Goal: Navigation & Orientation: Find specific page/section

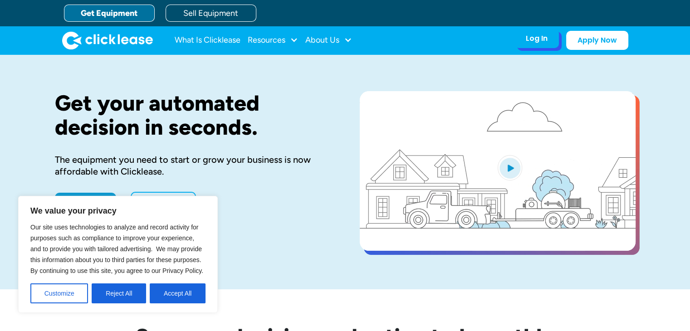
click at [535, 43] on div "Log In" at bounding box center [536, 38] width 22 height 9
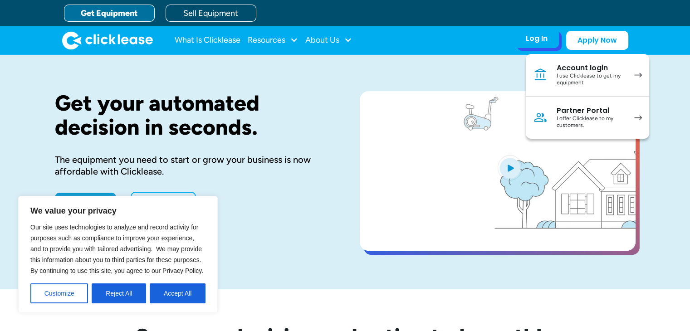
click at [574, 68] on div "Account login" at bounding box center [590, 67] width 68 height 9
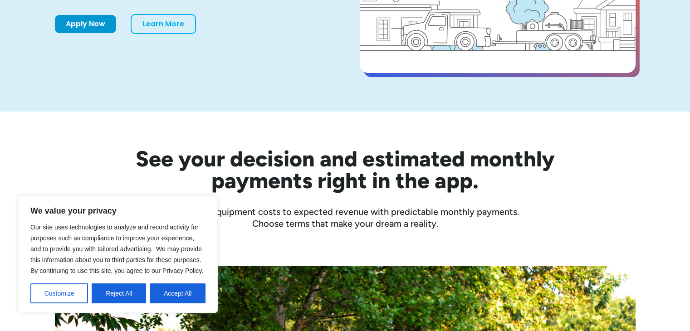
scroll to position [181, 0]
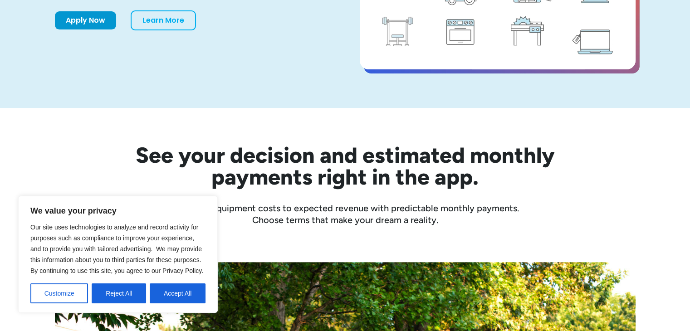
click at [132, 296] on button "Reject All" at bounding box center [119, 293] width 54 height 20
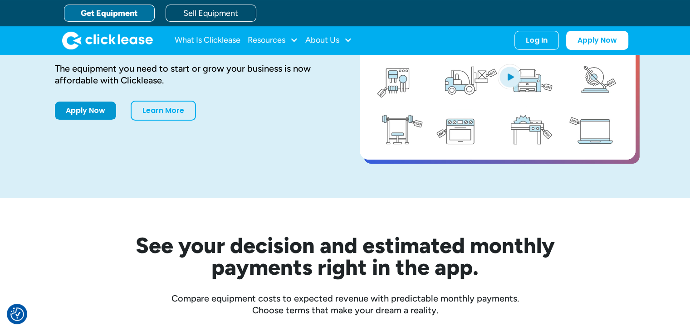
scroll to position [0, 0]
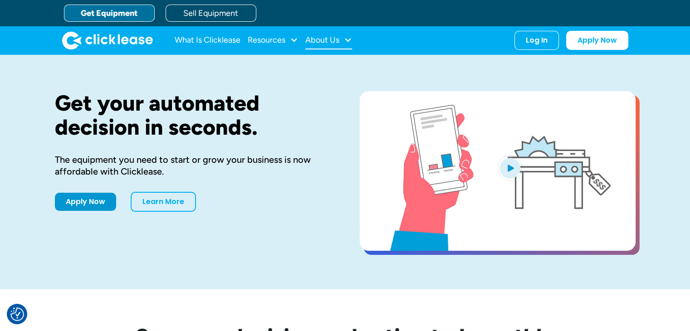
click at [335, 44] on div "About Us" at bounding box center [328, 40] width 47 height 18
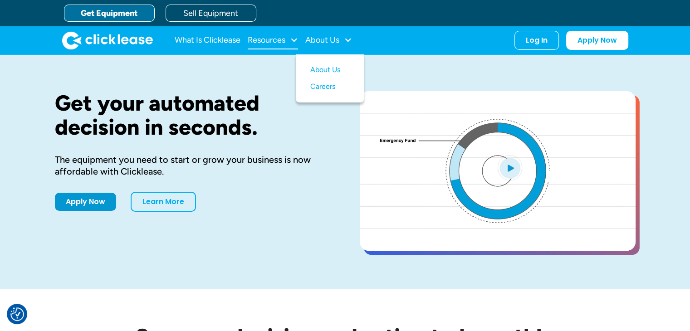
click at [281, 44] on div "Resources" at bounding box center [273, 40] width 50 height 18
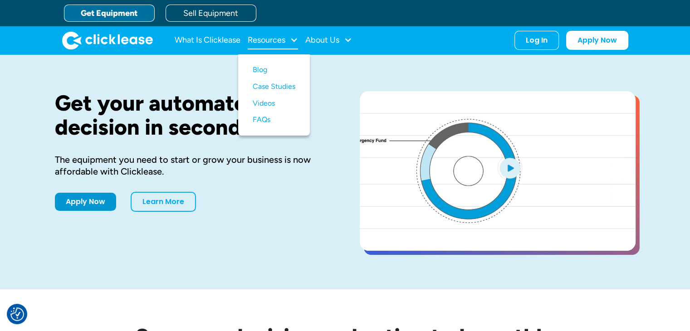
click at [281, 44] on div "Resources" at bounding box center [273, 40] width 50 height 18
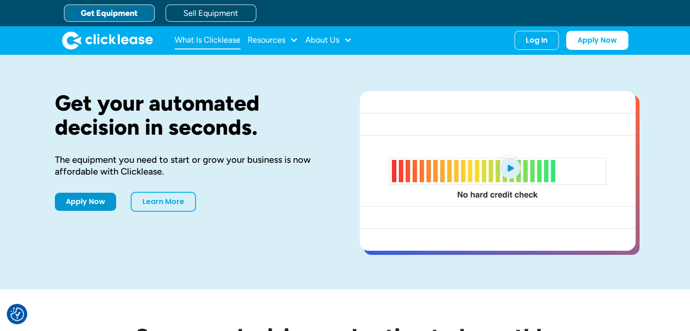
click at [224, 44] on link "What Is Clicklease" at bounding box center [208, 40] width 66 height 18
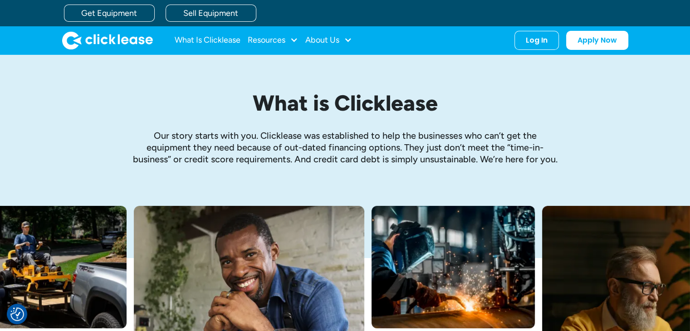
click at [130, 40] on img "home" at bounding box center [107, 40] width 91 height 18
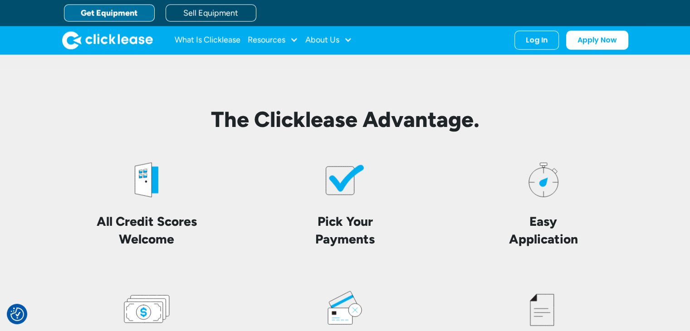
scroll to position [1796, 0]
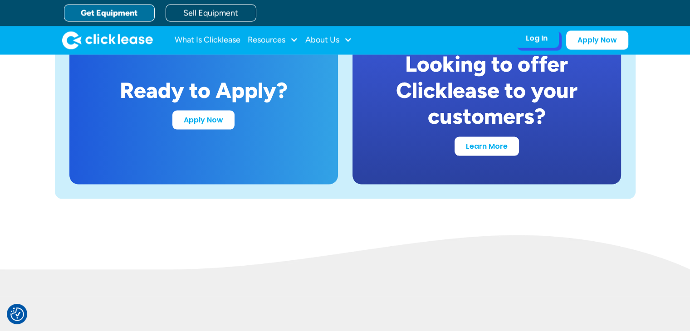
click at [533, 40] on div "Log In" at bounding box center [536, 38] width 22 height 9
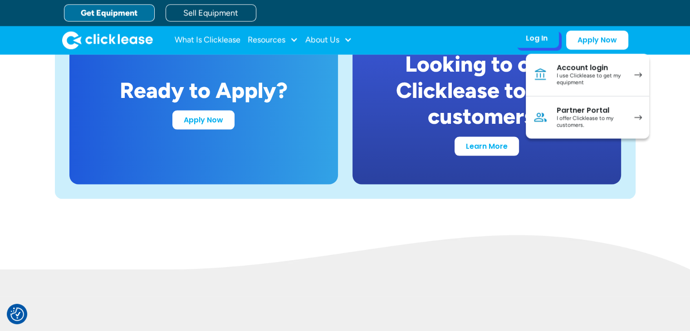
click at [561, 63] on div "Account login" at bounding box center [590, 67] width 68 height 9
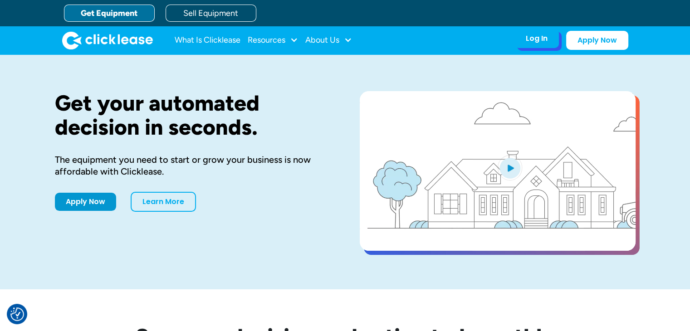
click at [545, 44] on div "Log In Account login I use Clicklease to get my equipment Partner Portal I offe…" at bounding box center [536, 38] width 44 height 19
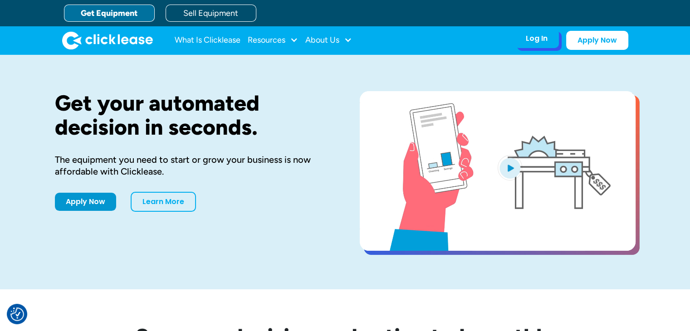
click at [522, 39] on div "Log In Account login I use Clicklease to get my equipment Partner Portal I offe…" at bounding box center [536, 38] width 44 height 19
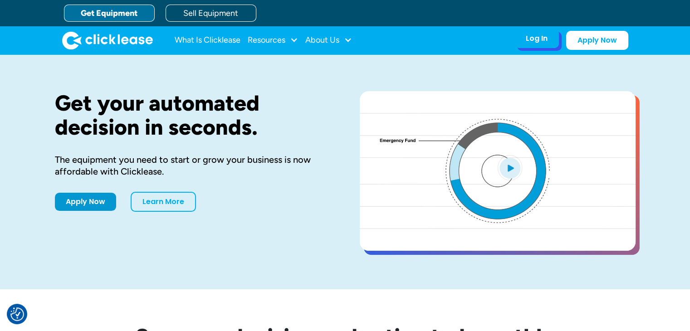
click at [532, 43] on div "Log In Account login I use Clicklease to get my equipment Partner Portal I offe…" at bounding box center [536, 38] width 44 height 19
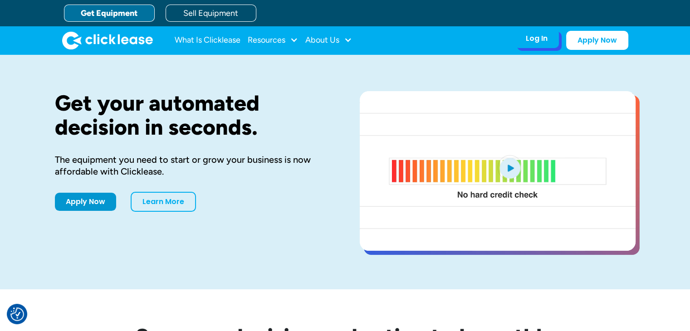
click at [536, 34] on div "Log In" at bounding box center [536, 38] width 22 height 9
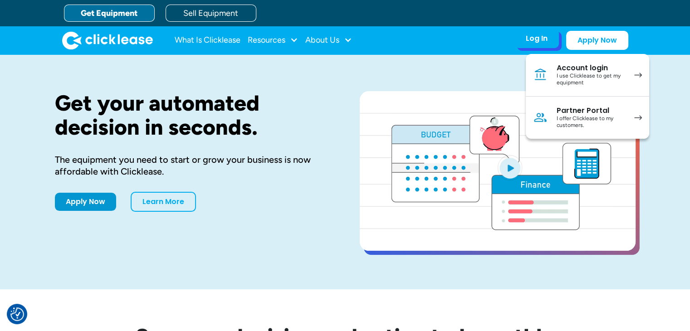
click at [585, 63] on div "Account login" at bounding box center [590, 67] width 68 height 9
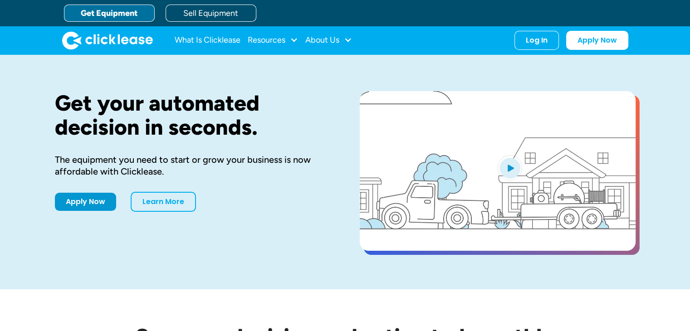
click at [526, 45] on div "Log In Account login I use Clicklease to get my equipment Partner Portal I offe…" at bounding box center [536, 40] width 44 height 19
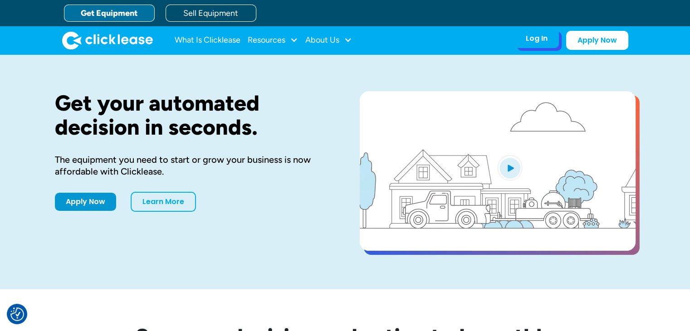
click at [530, 39] on div "Log In" at bounding box center [536, 38] width 22 height 9
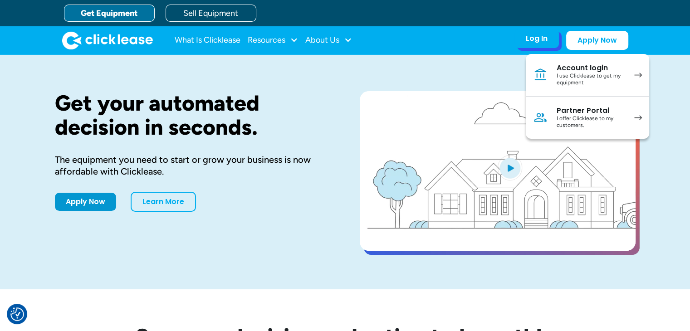
click at [565, 67] on div "Account login" at bounding box center [590, 67] width 68 height 9
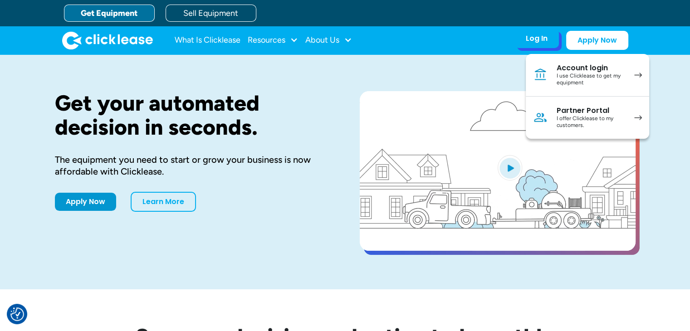
click at [635, 73] on img at bounding box center [638, 75] width 8 height 5
